Goal: Check status: Check status

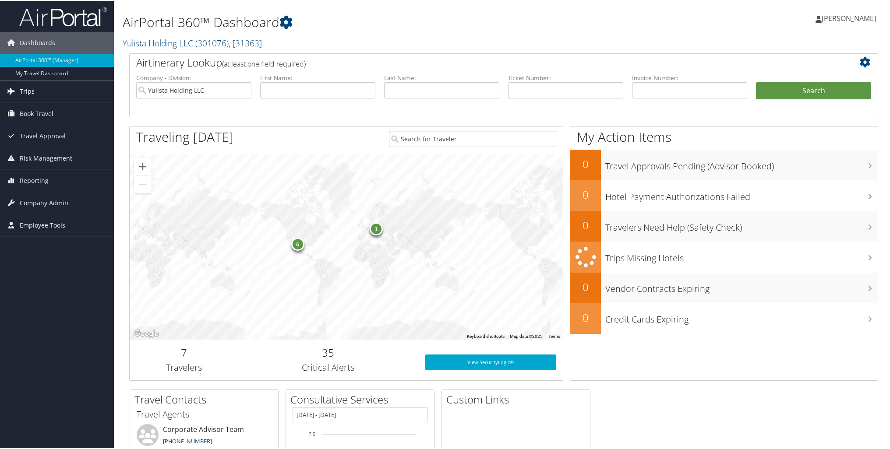
click at [54, 87] on link "Trips" at bounding box center [57, 91] width 114 height 22
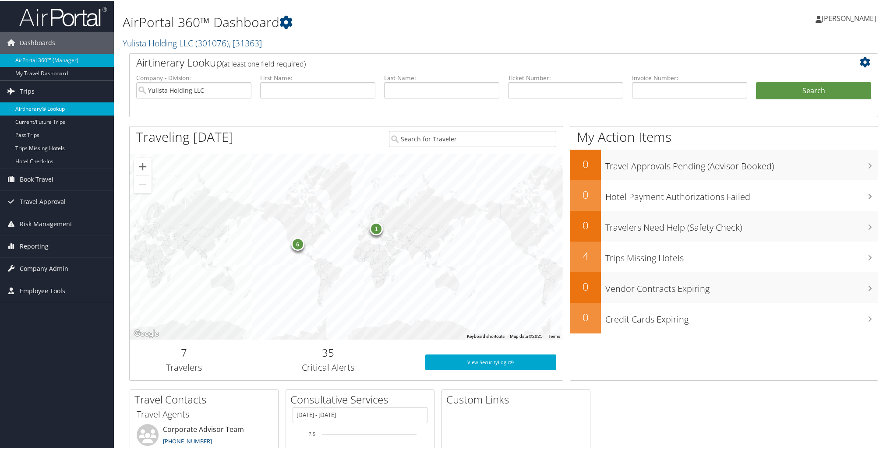
click at [49, 106] on link "Airtinerary® Lookup" at bounding box center [57, 108] width 114 height 13
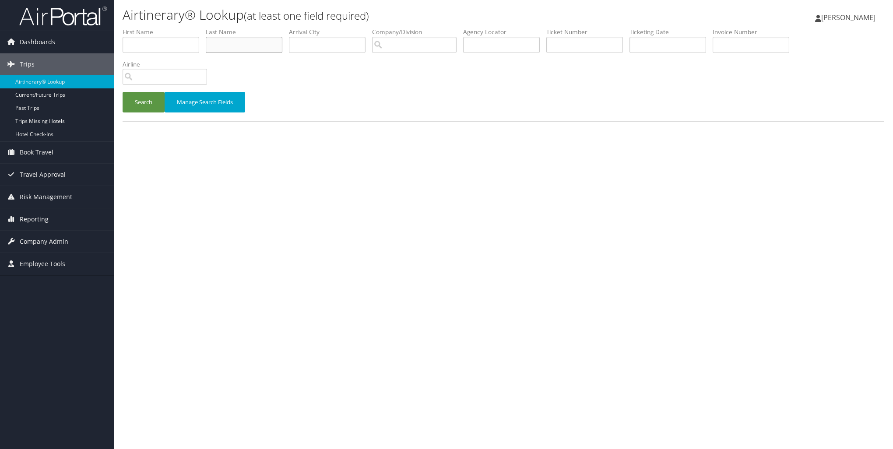
click at [243, 46] on input "text" at bounding box center [244, 45] width 77 height 16
type input "cruz"
click at [148, 97] on button "Search" at bounding box center [144, 102] width 42 height 21
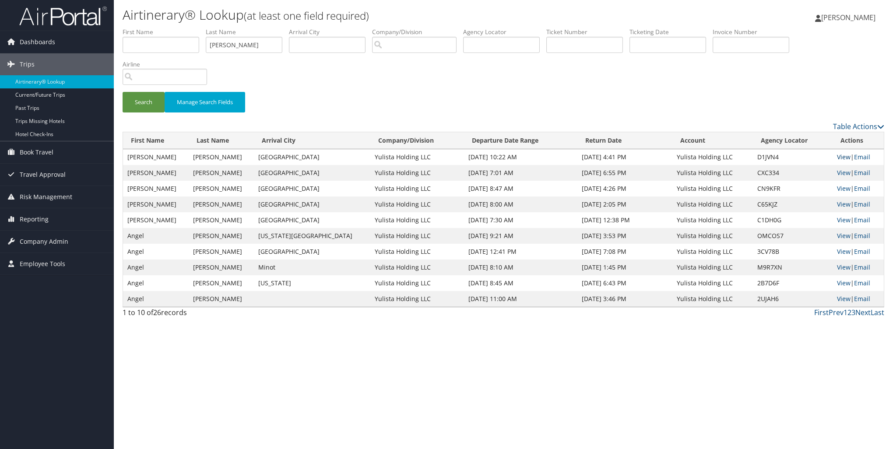
click at [837, 159] on link "View" at bounding box center [844, 157] width 14 height 8
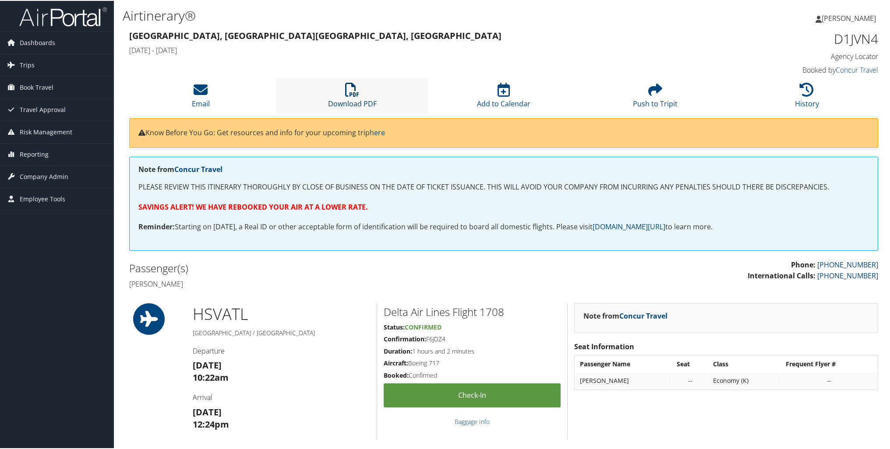
click at [356, 92] on icon at bounding box center [352, 89] width 14 height 14
